Goal: Information Seeking & Learning: Learn about a topic

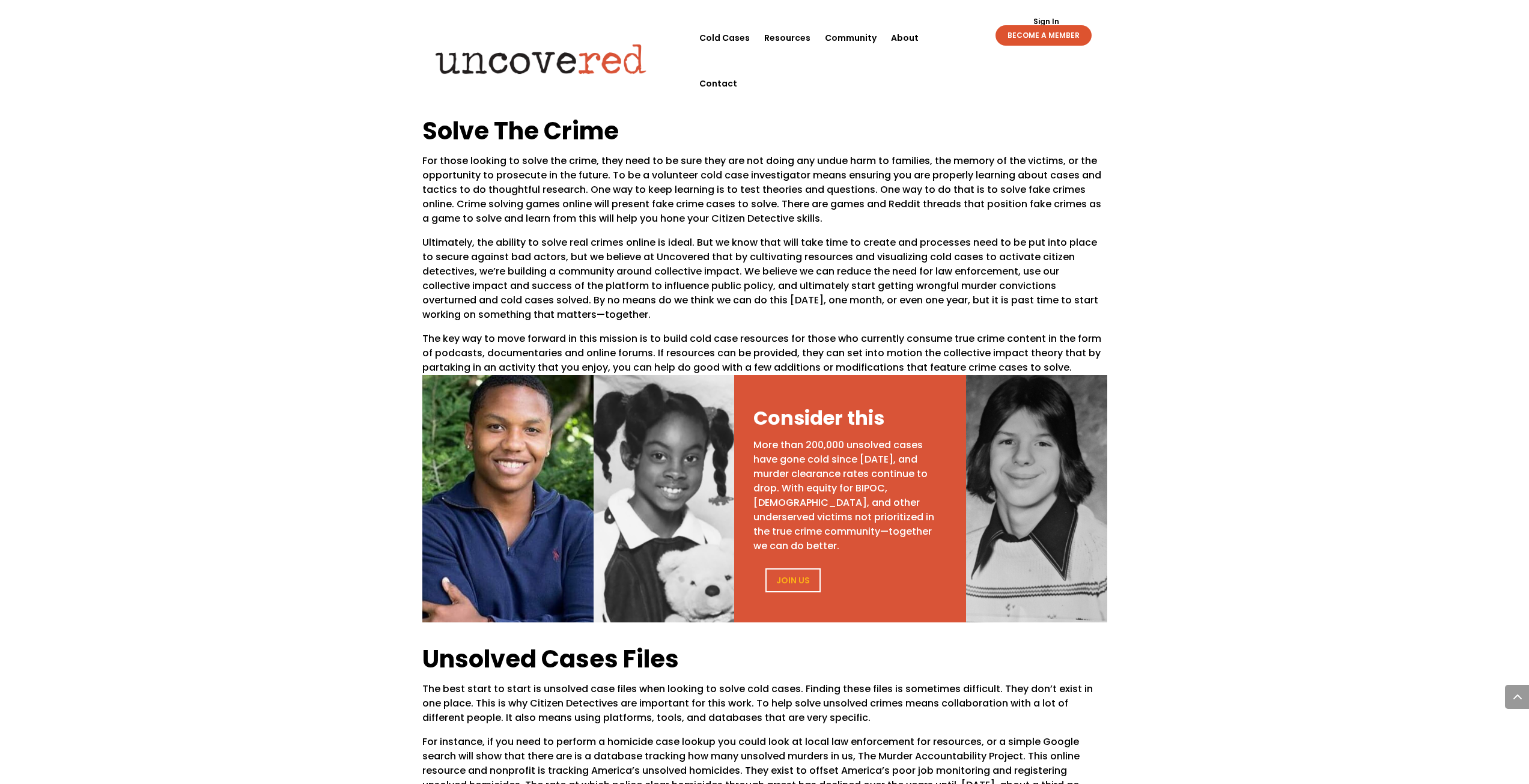
scroll to position [361, 0]
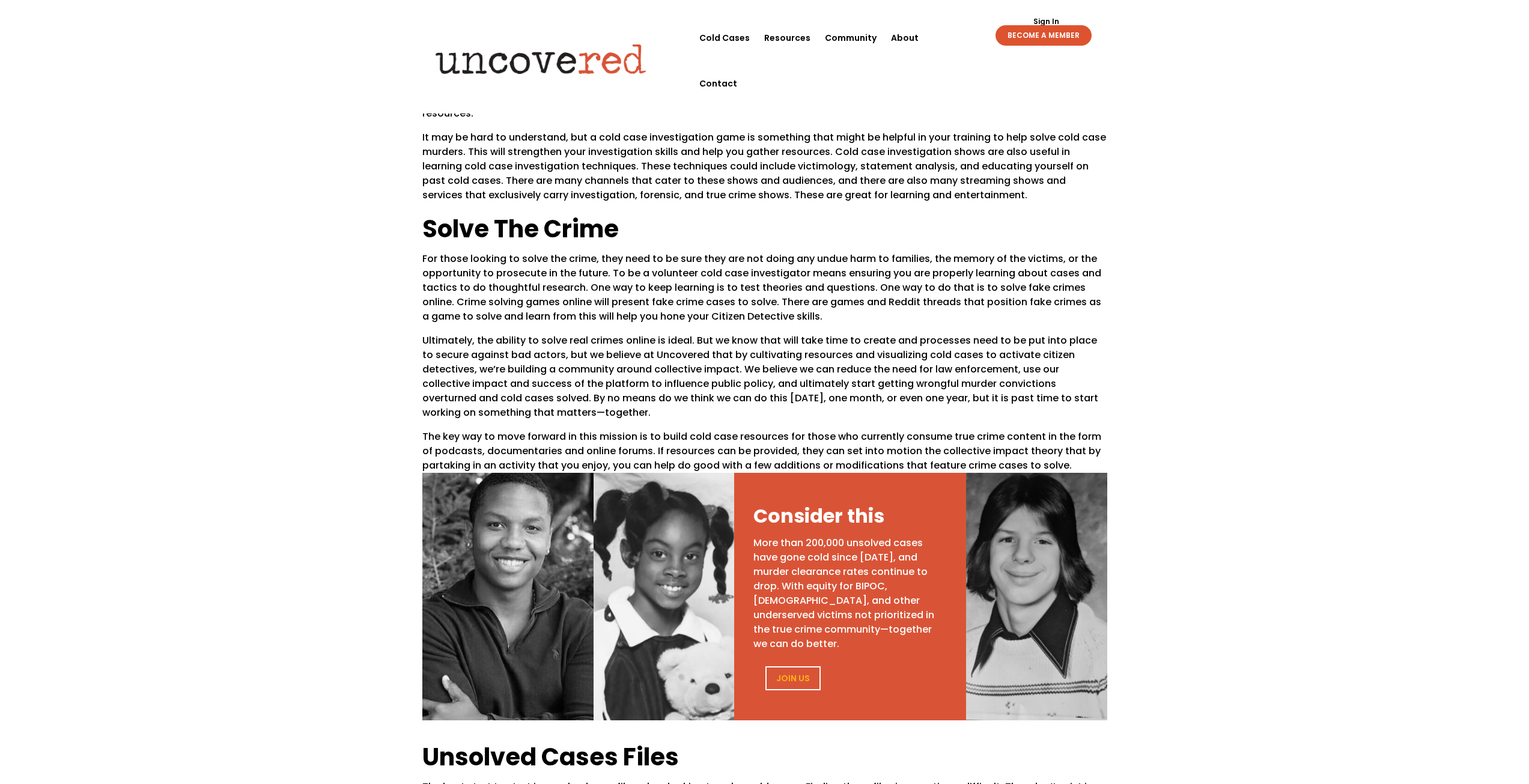
click at [913, 290] on p "For those looking to solve the crime, they need to be sure they are not doing a…" at bounding box center [764, 293] width 685 height 82
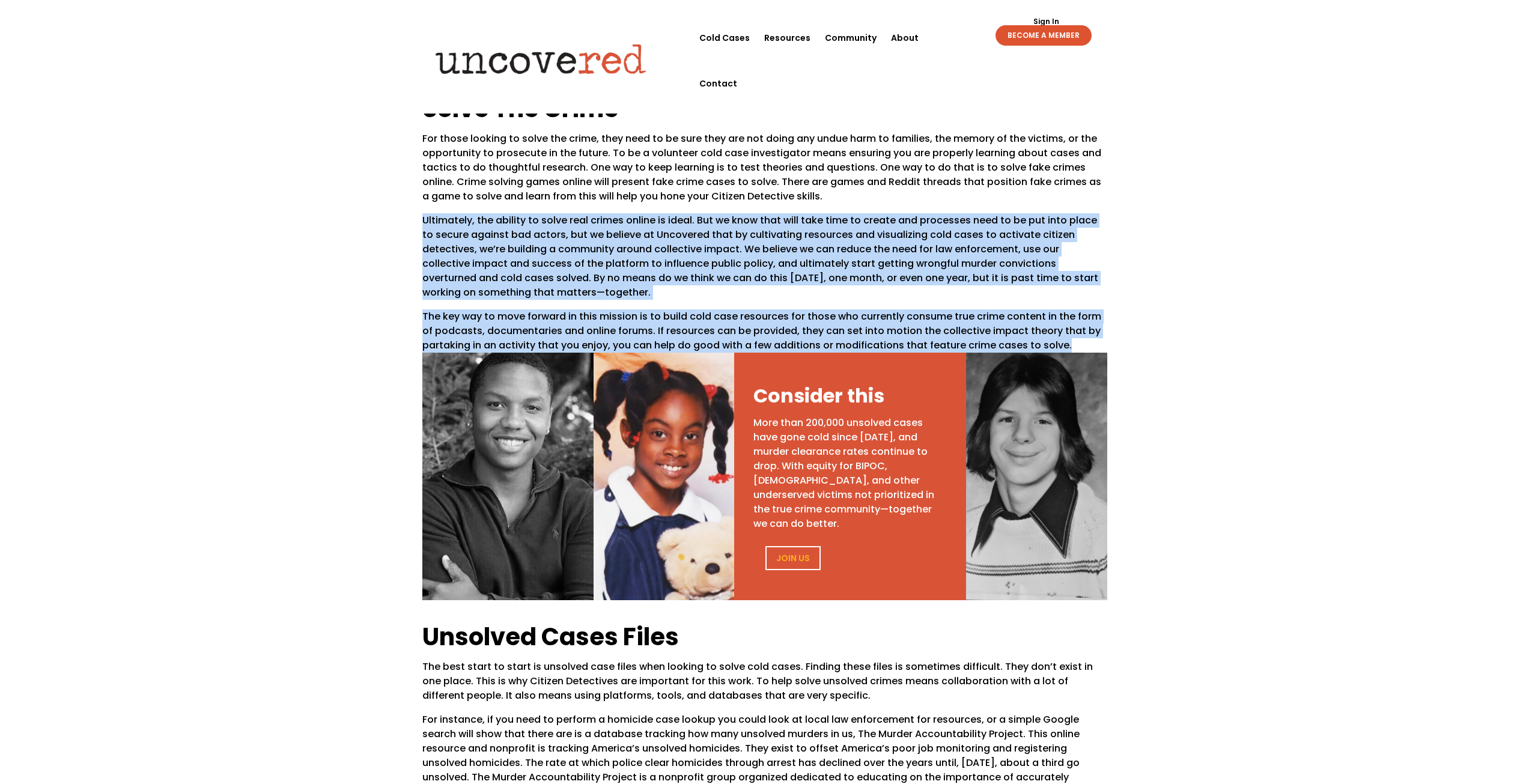
drag, startPoint x: 913, startPoint y: 290, endPoint x: 703, endPoint y: 348, distance: 217.9
click at [703, 348] on div "We’re building a platform to uncover answers and help solve cold case murders t…" at bounding box center [764, 798] width 1529 height 2451
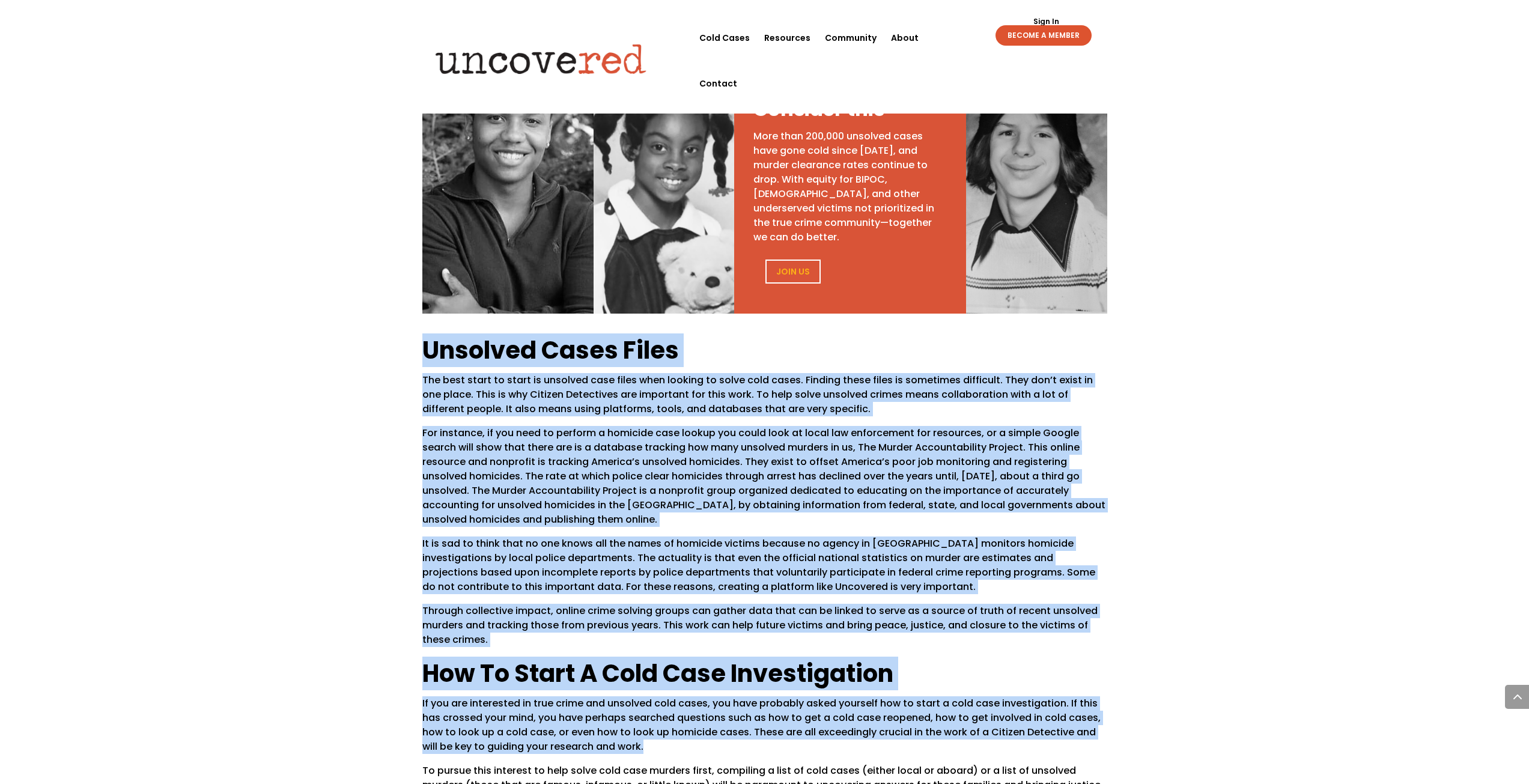
scroll to position [841, 0]
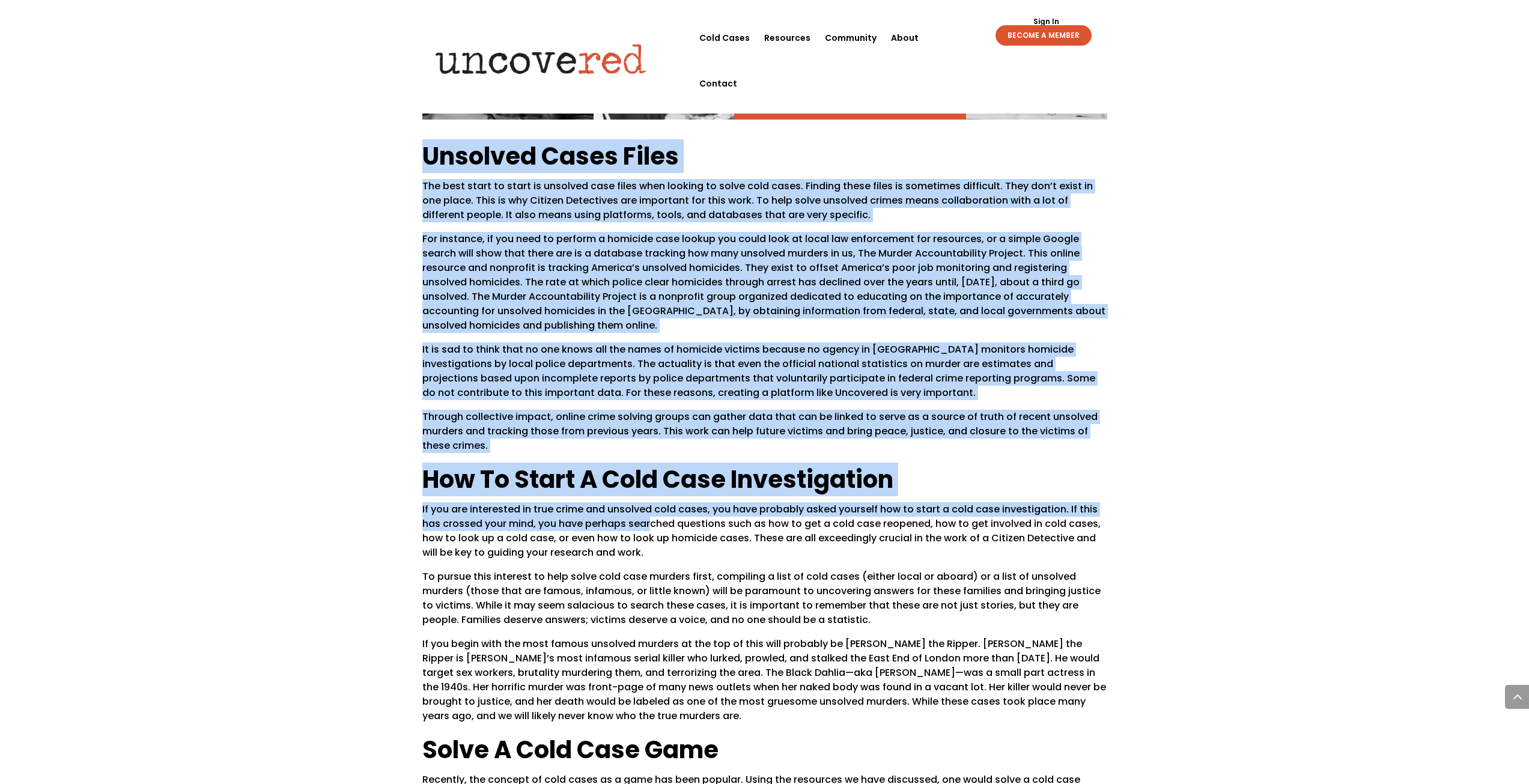
drag, startPoint x: 403, startPoint y: 427, endPoint x: 631, endPoint y: 487, distance: 235.8
click at [631, 487] on div "Unsolved Cases Files The best start to start is unsolved case files when lookin…" at bounding box center [764, 526] width 1529 height 807
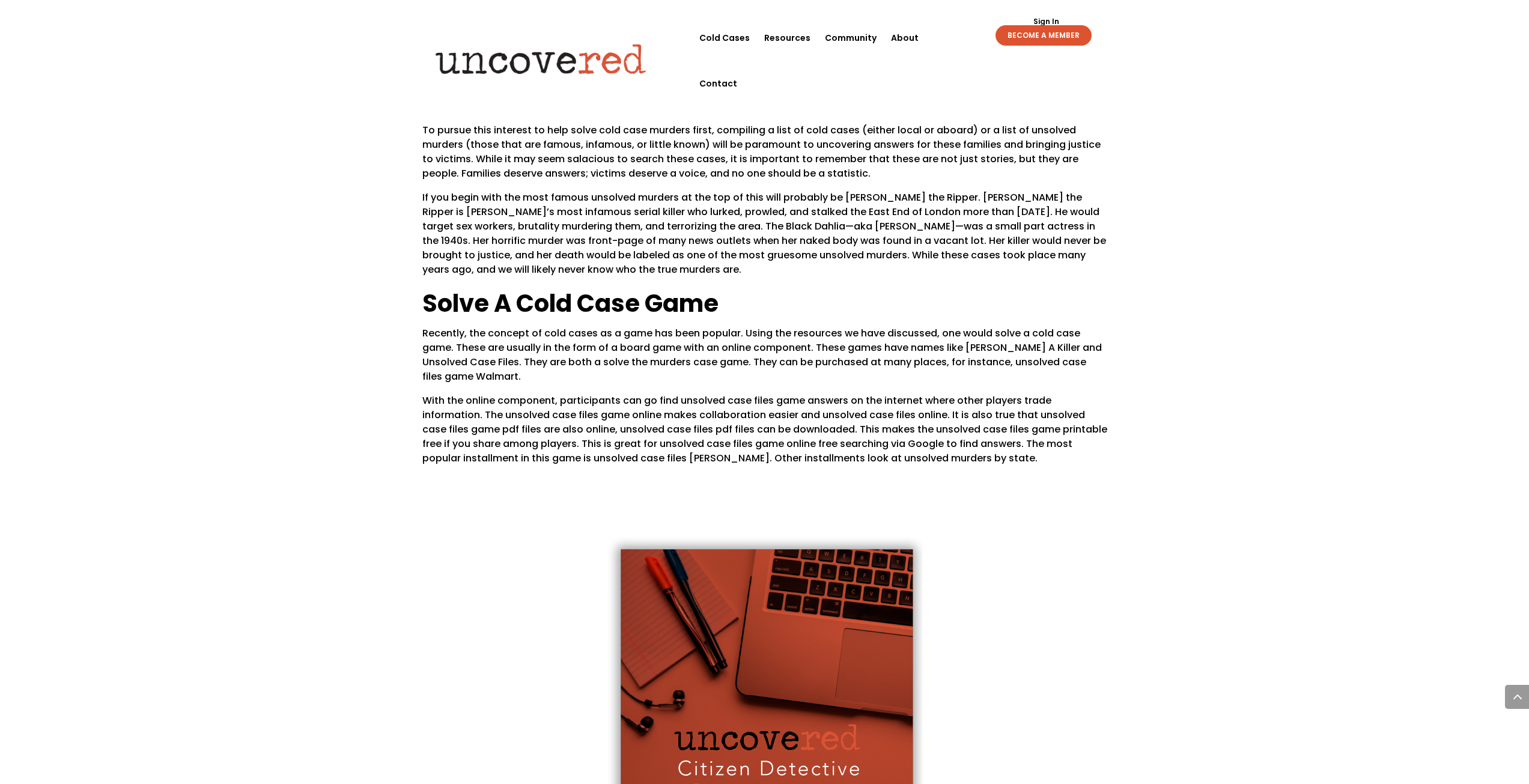
scroll to position [1621, 0]
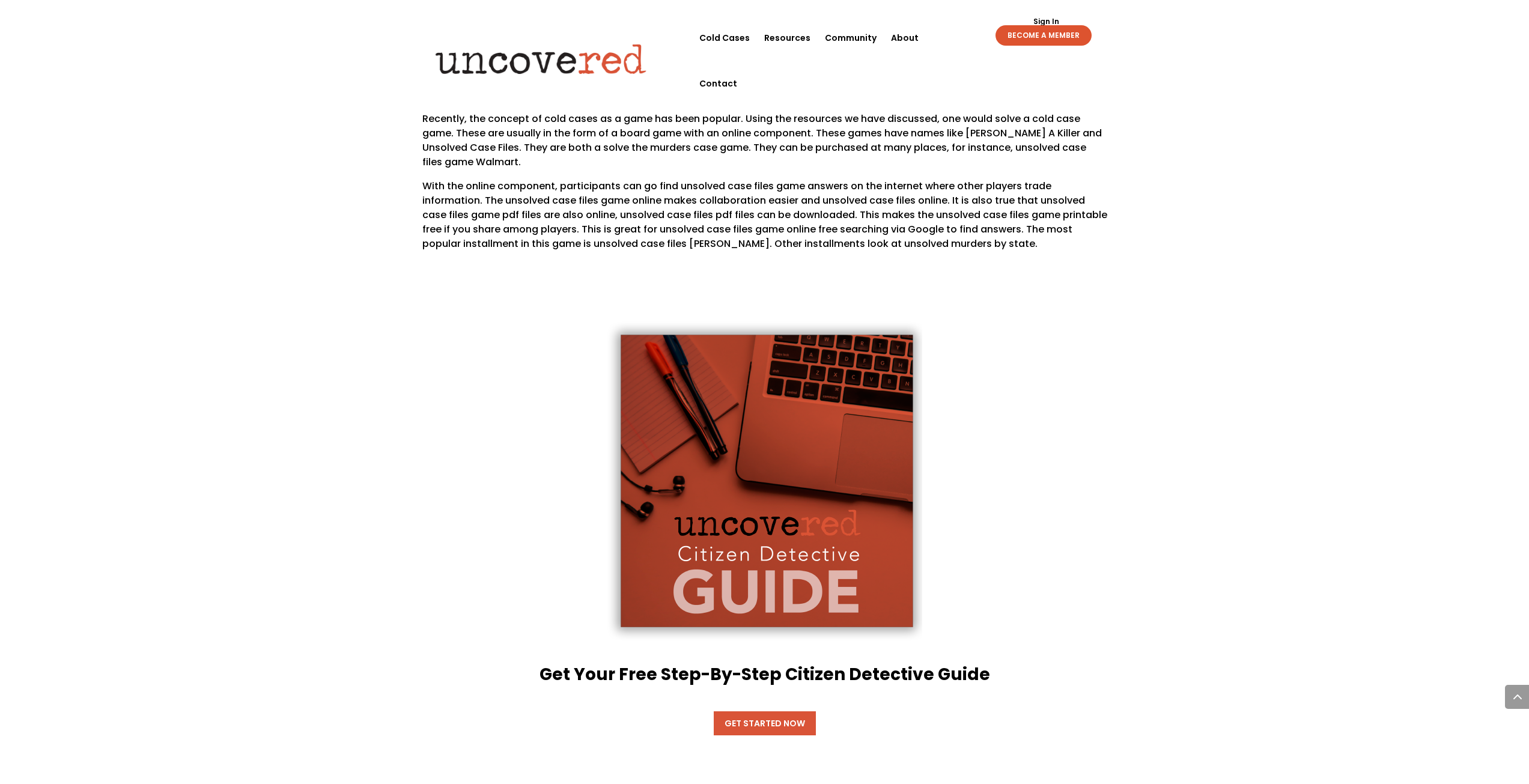
click at [776, 711] on link "Get Started Now" at bounding box center [764, 723] width 102 height 24
